Goal: Check status: Check status

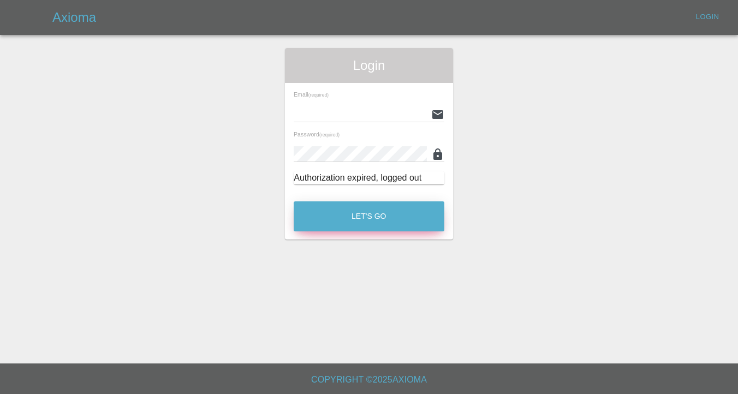
type input "[EMAIL_ADDRESS][DOMAIN_NAME]"
click at [371, 215] on button "Let's Go" at bounding box center [369, 216] width 151 height 30
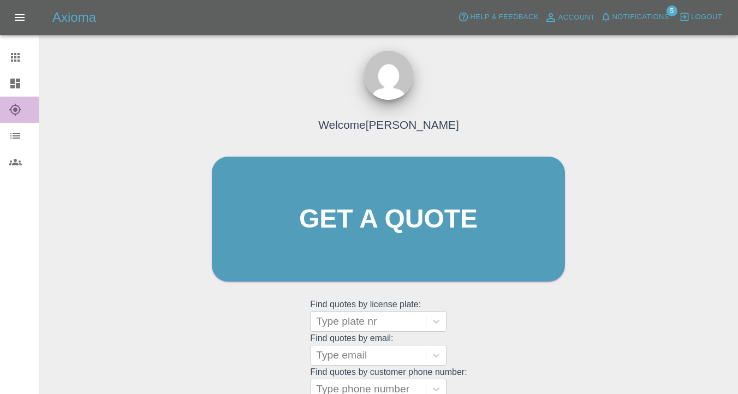
click at [17, 105] on icon at bounding box center [15, 109] width 13 height 13
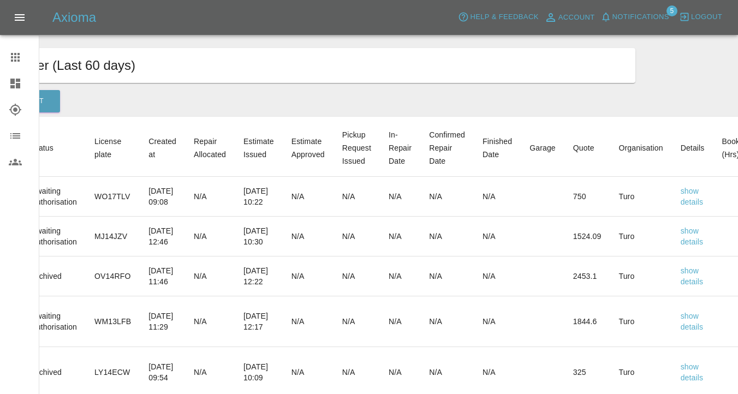
scroll to position [0, 94]
click at [703, 242] on link "details" at bounding box center [691, 241] width 23 height 9
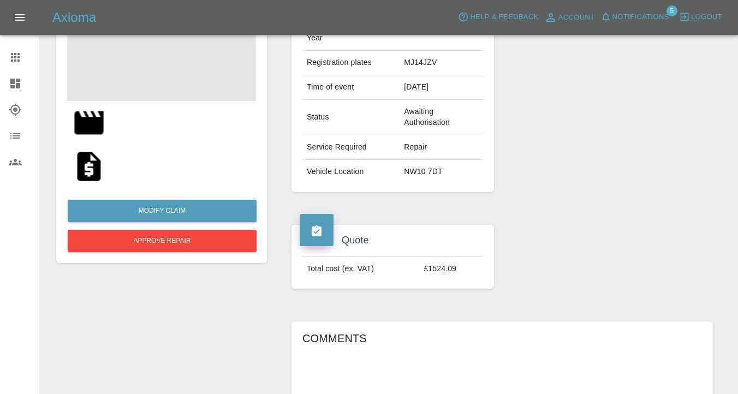
scroll to position [164, 0]
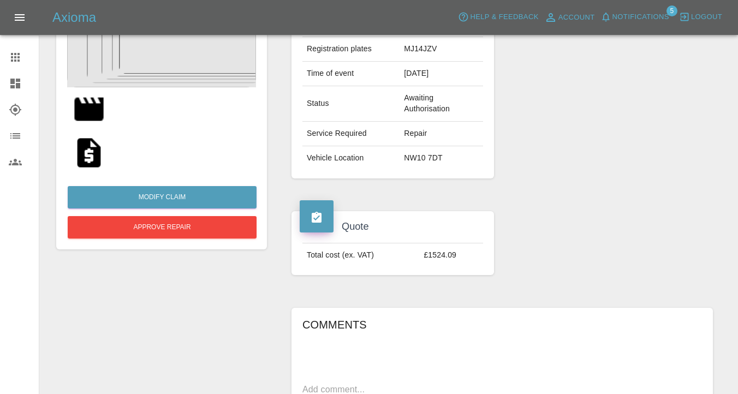
click at [228, 296] on div "Modify Claim Approve Repair" at bounding box center [161, 262] width 227 height 616
click at [80, 148] on img at bounding box center [89, 152] width 35 height 35
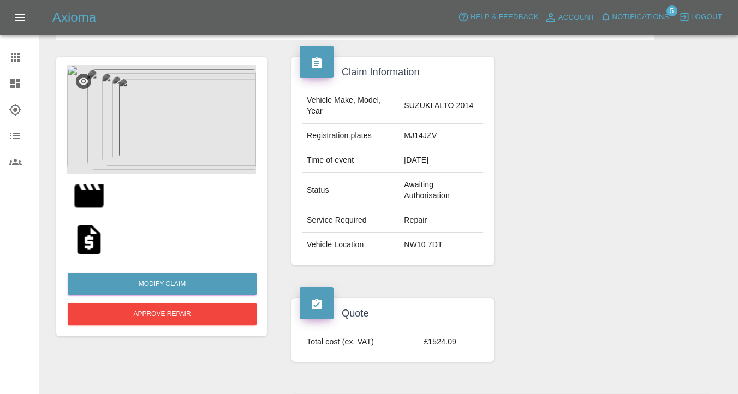
scroll to position [61, 0]
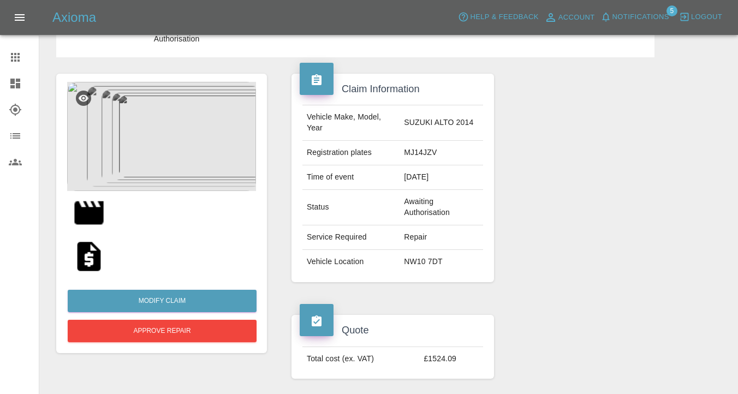
click at [12, 114] on icon at bounding box center [15, 109] width 13 height 13
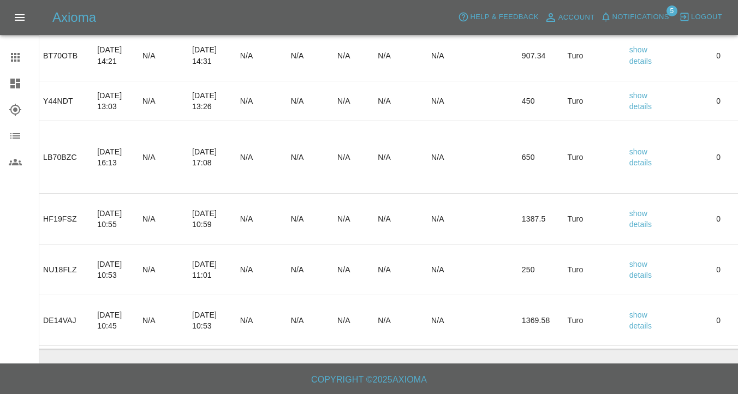
scroll to position [0, 269]
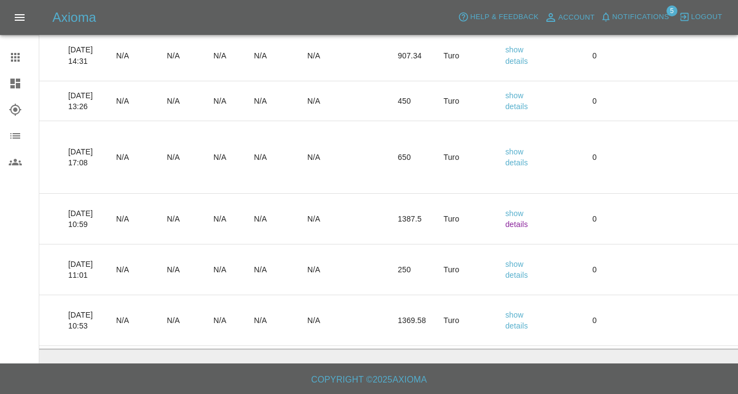
click at [528, 224] on link "details" at bounding box center [516, 224] width 23 height 9
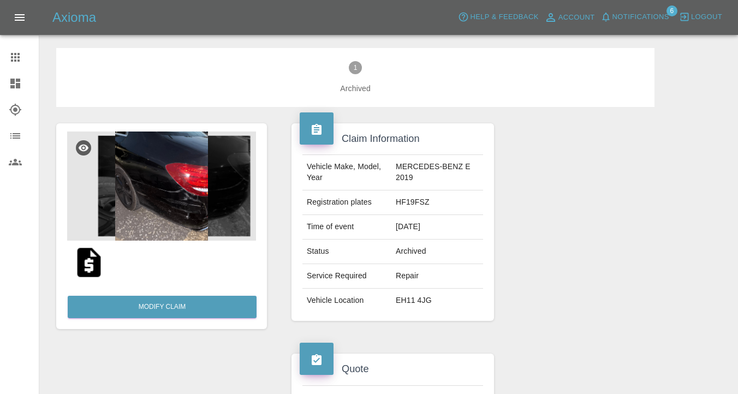
click at [31, 99] on link "Explorer" at bounding box center [19, 110] width 39 height 26
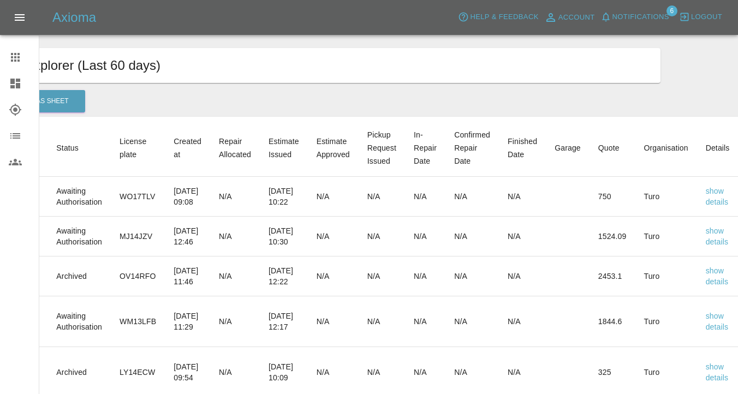
scroll to position [0, 87]
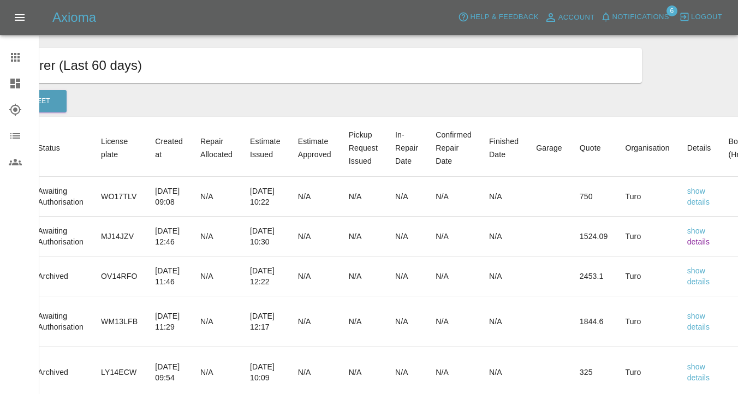
click at [710, 240] on link "details" at bounding box center [698, 241] width 23 height 9
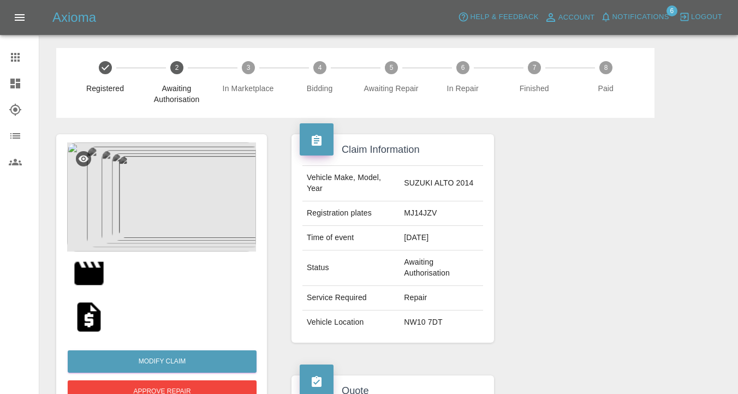
click at [85, 318] on img at bounding box center [89, 317] width 35 height 35
